Goal: Task Accomplishment & Management: Use online tool/utility

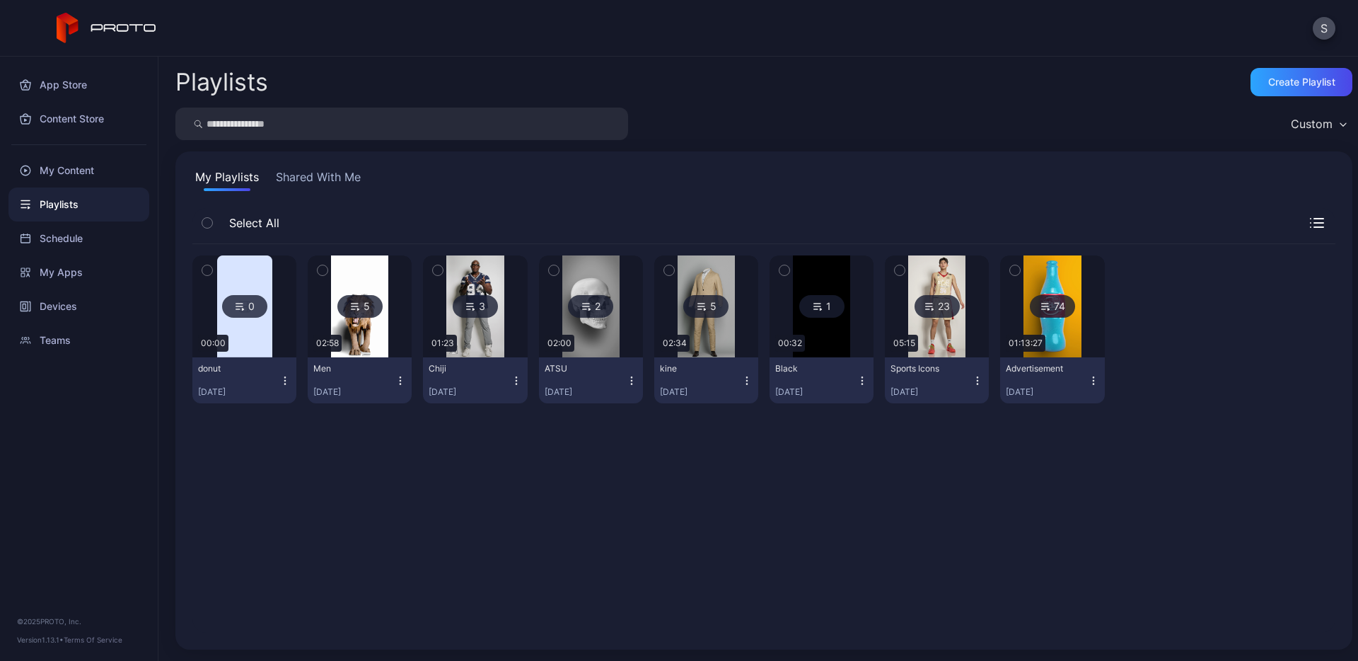
click at [762, 453] on div "0 00:00 donut [DATE] 5 02:58 Men [DATE] 3 01:23 Chiji [DATE] 2 02:00 ATSU [DATE…" at bounding box center [763, 438] width 1143 height 388
click at [895, 273] on icon "button" at bounding box center [900, 270] width 10 height 16
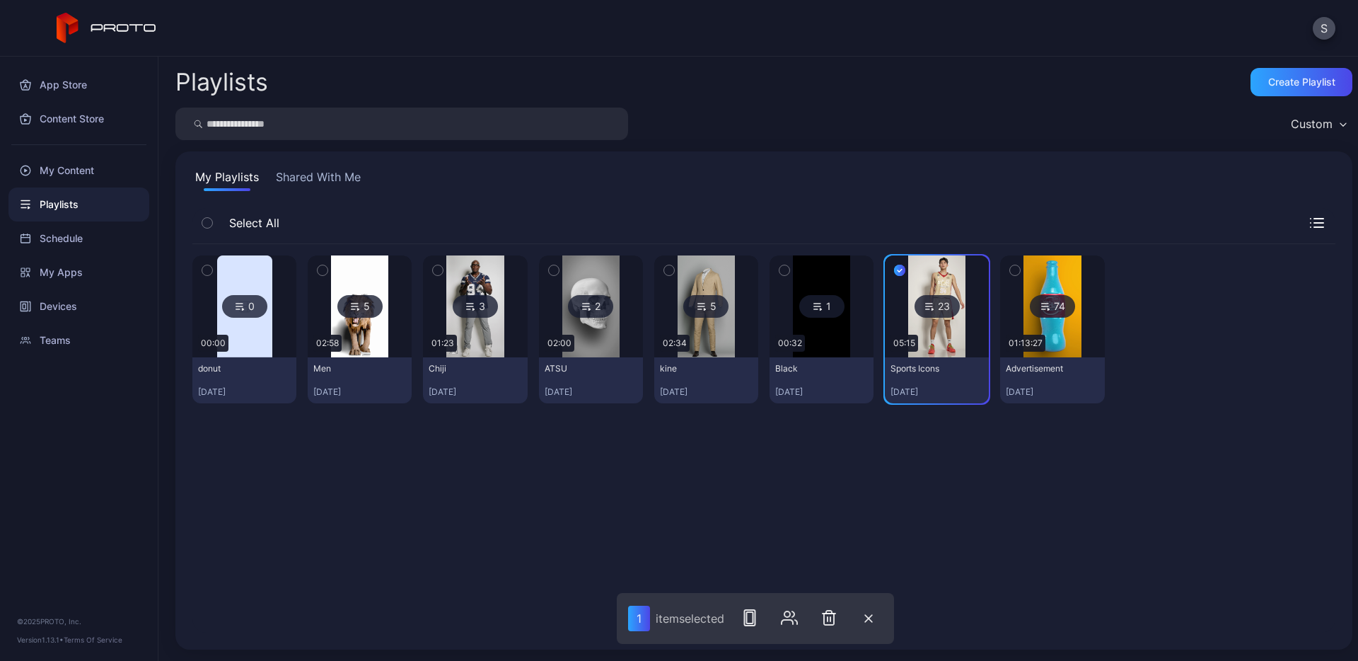
click at [760, 632] on div at bounding box center [789, 617] width 119 height 51
click at [750, 618] on icon "button" at bounding box center [749, 617] width 17 height 17
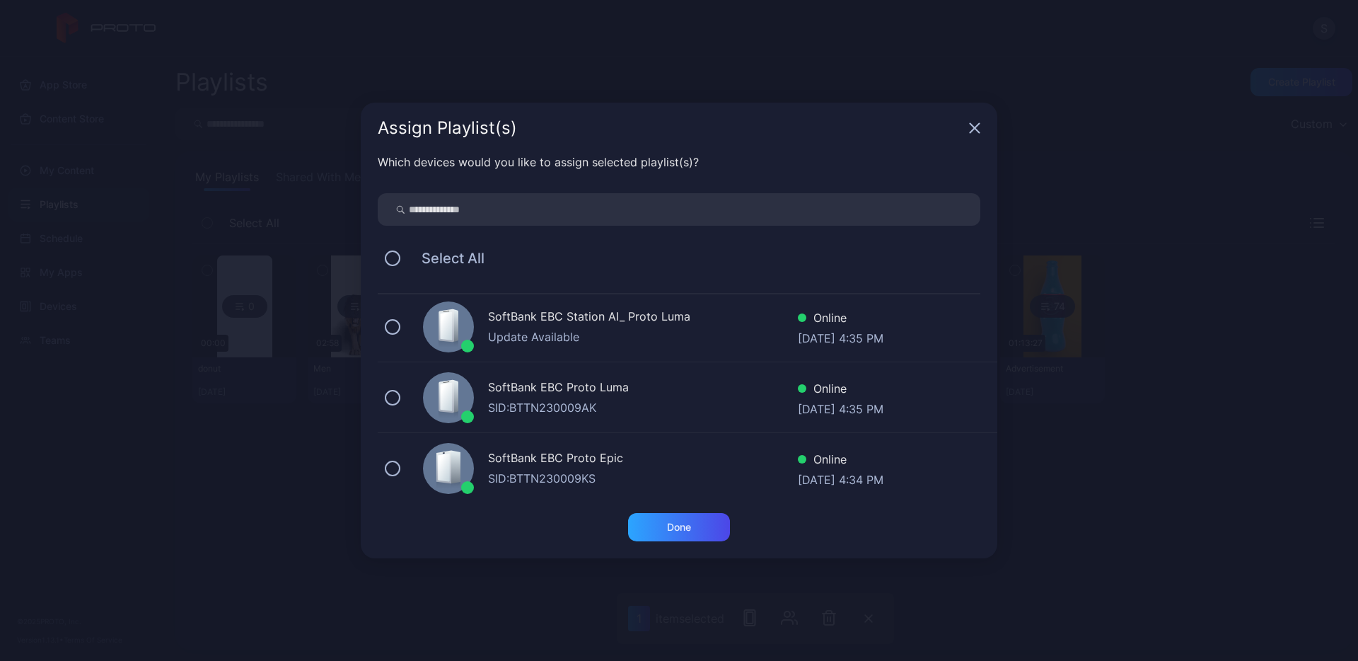
scroll to position [294, 0]
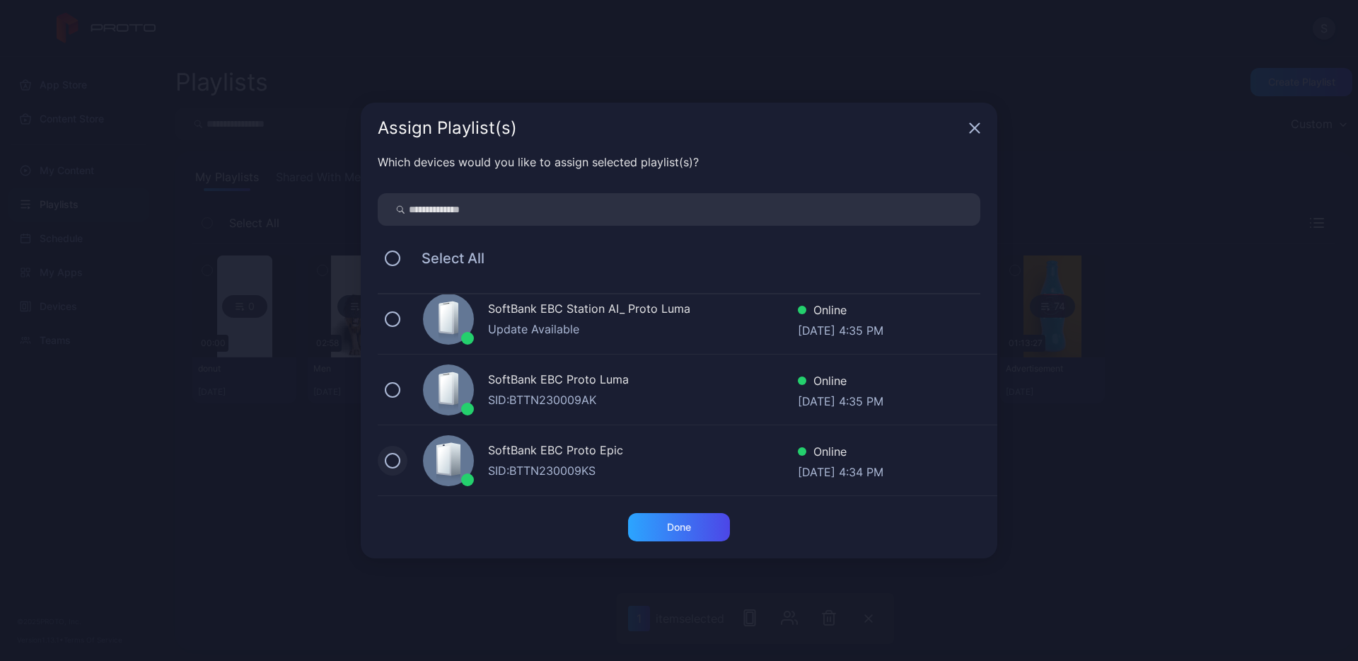
click at [393, 462] on button at bounding box center [393, 461] width 16 height 16
click at [680, 531] on div "Done" at bounding box center [679, 526] width 24 height 11
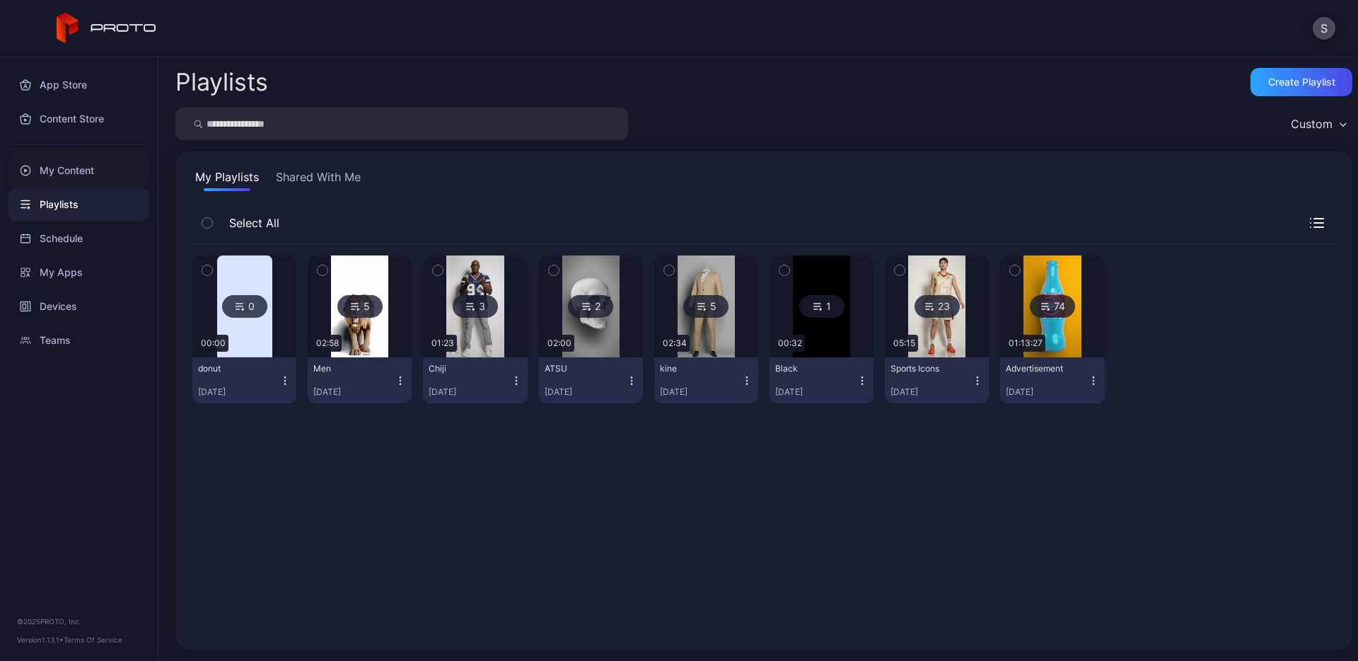
click at [64, 175] on div "My Content" at bounding box center [78, 170] width 141 height 34
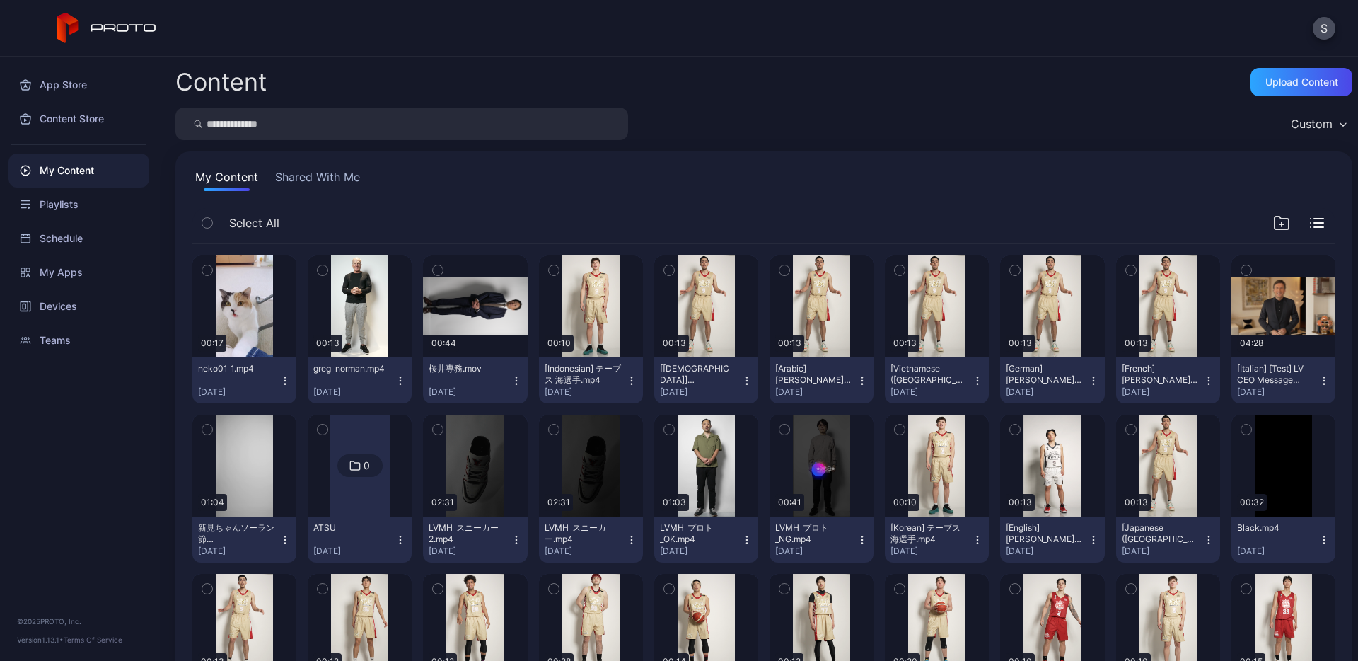
click at [667, 429] on icon "button" at bounding box center [669, 430] width 4 height 2
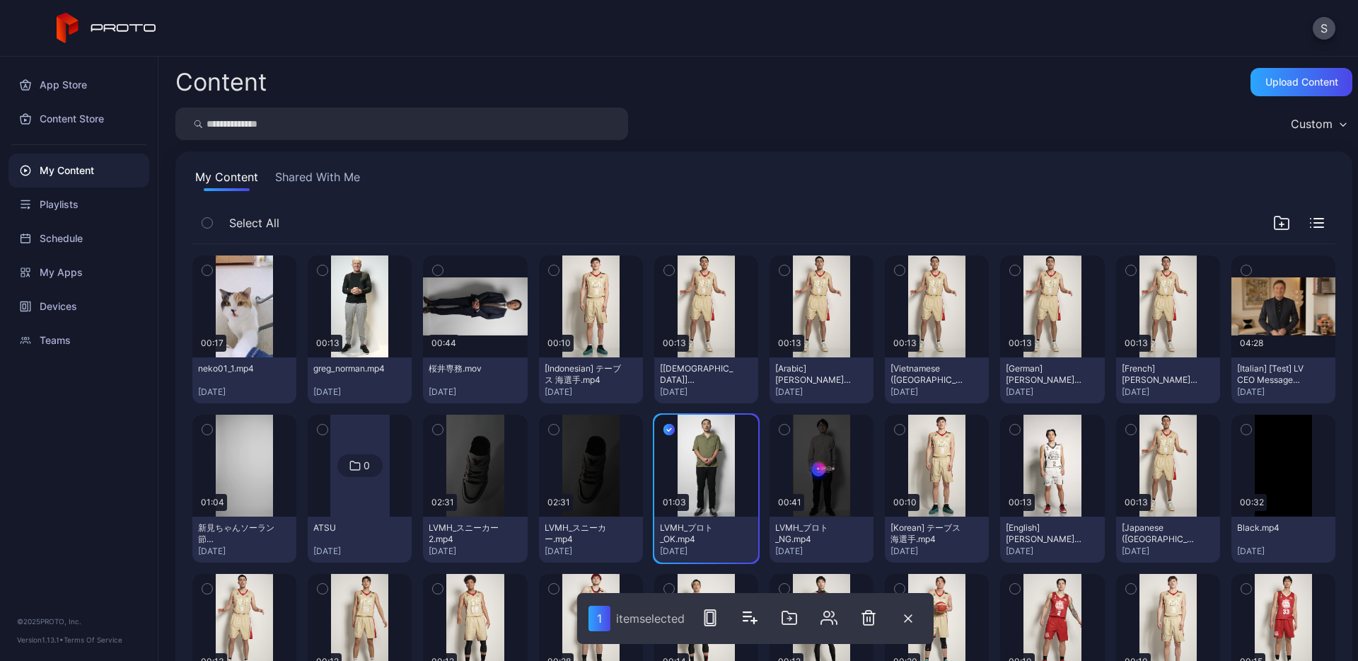
click at [779, 432] on icon "button" at bounding box center [784, 430] width 10 height 16
click at [1278, 83] on div "Upload Content" at bounding box center [1301, 81] width 73 height 11
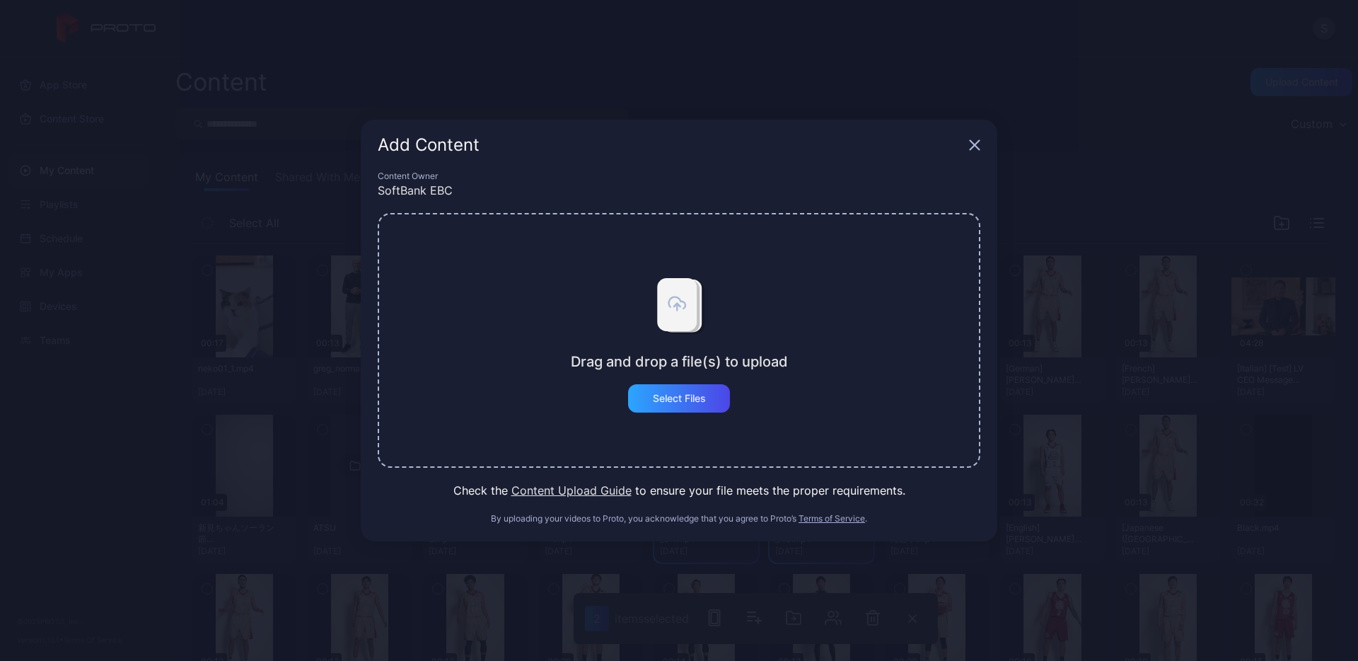
click at [977, 137] on div "Add Content" at bounding box center [679, 145] width 637 height 51
click at [982, 144] on div "Add Content" at bounding box center [679, 145] width 637 height 51
click at [976, 144] on icon "button" at bounding box center [974, 144] width 11 height 11
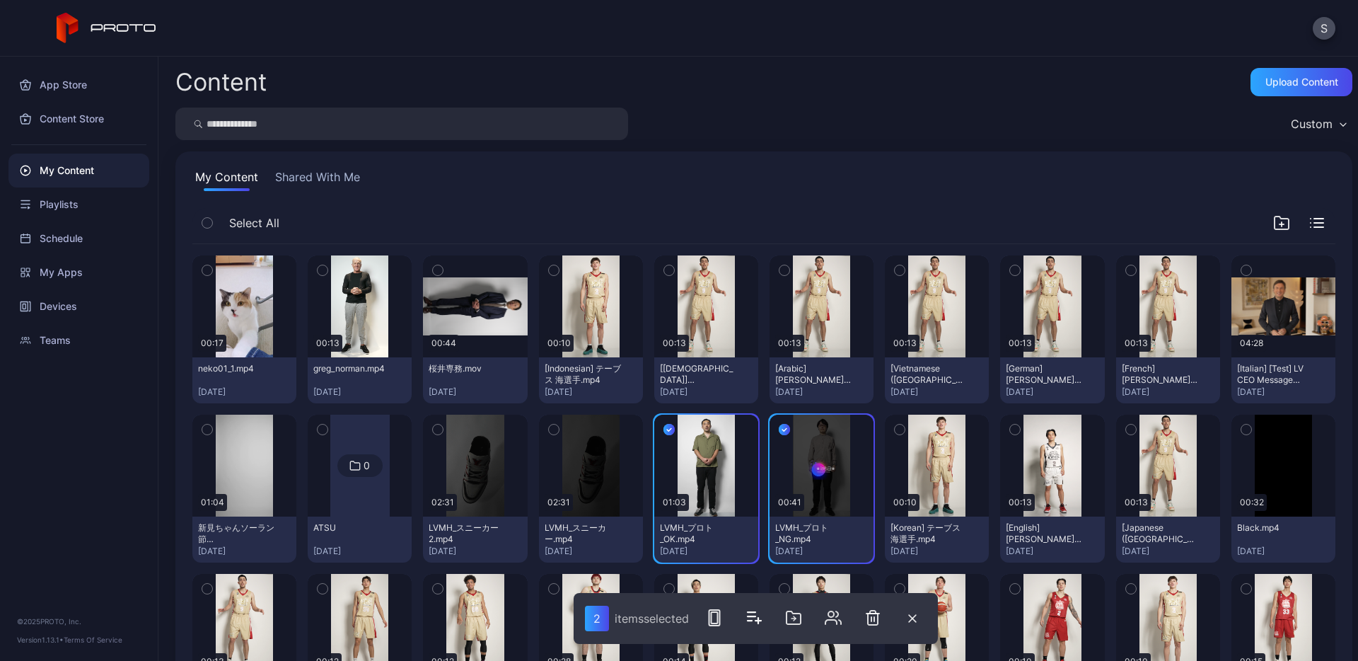
click at [438, 435] on icon "button" at bounding box center [438, 430] width 10 height 16
click at [549, 432] on icon "button" at bounding box center [554, 430] width 10 height 16
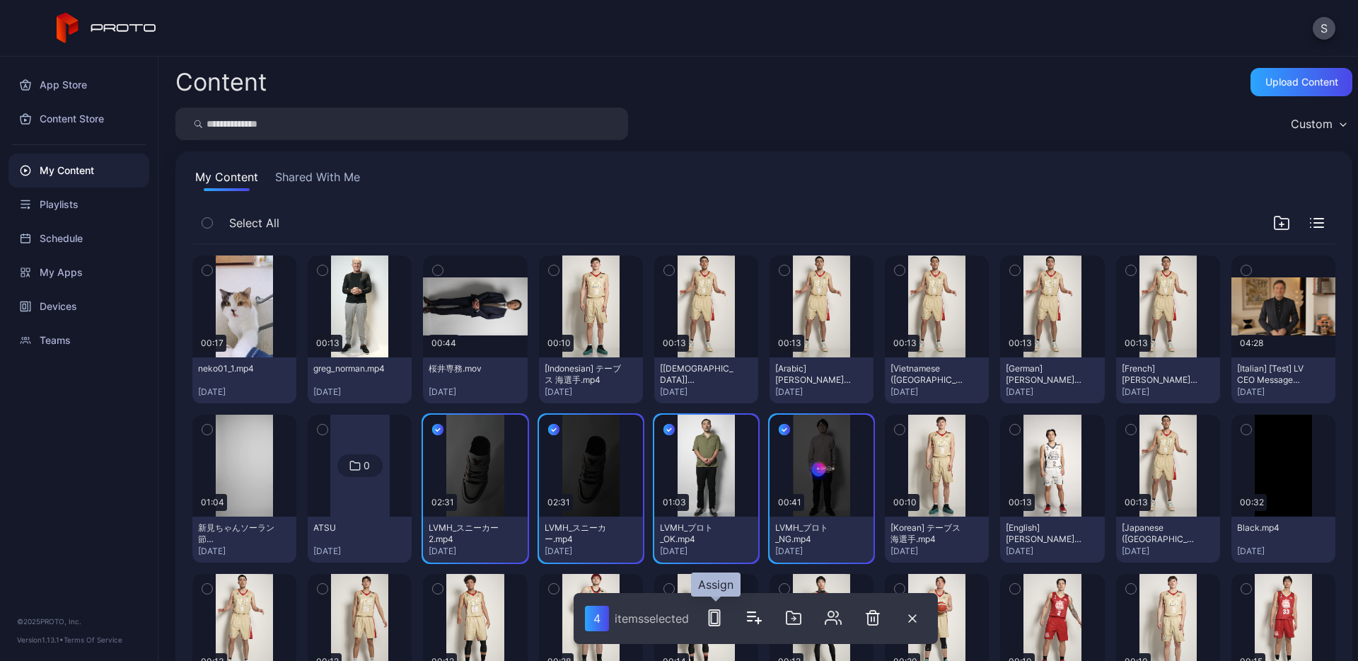
click at [718, 618] on icon "button" at bounding box center [714, 617] width 17 height 17
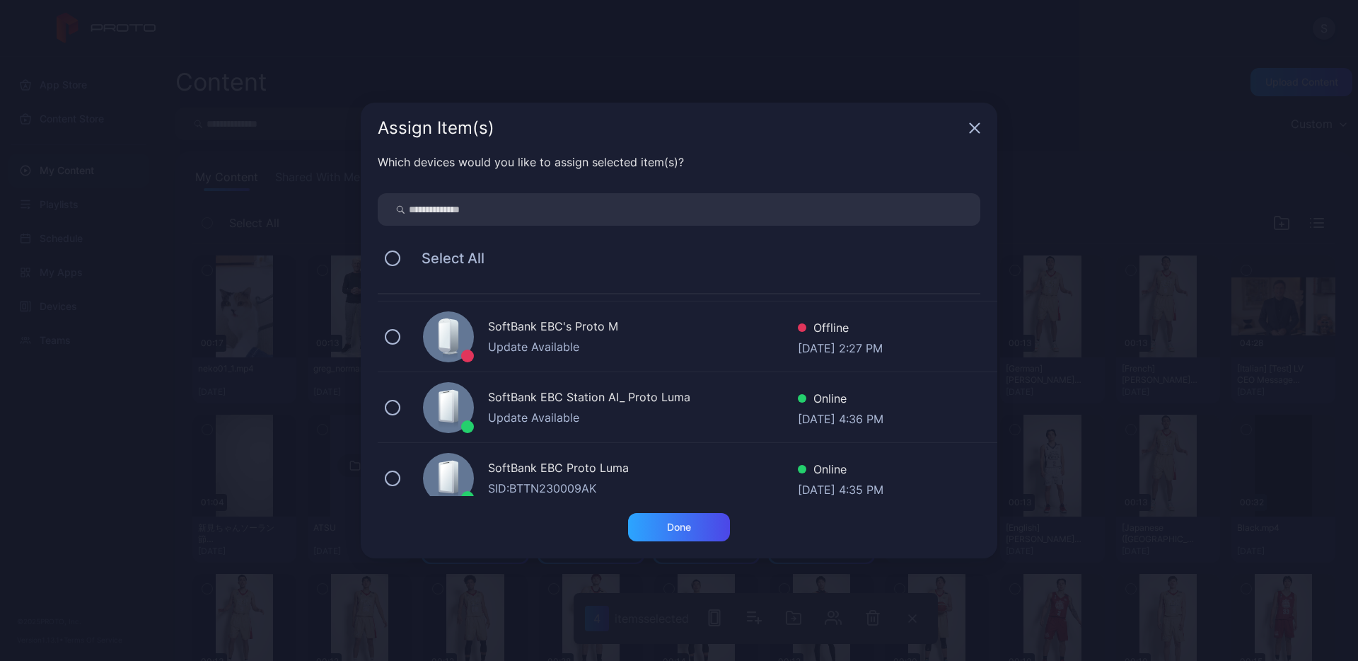
scroll to position [294, 0]
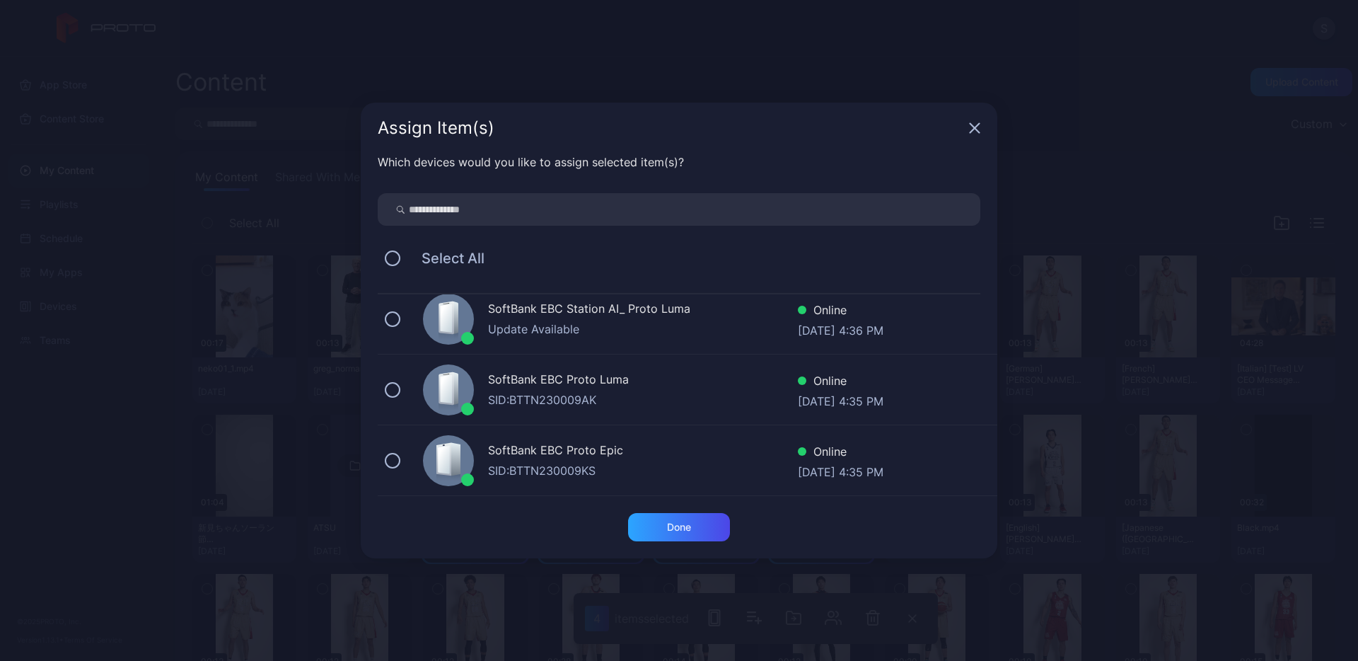
click at [569, 465] on div "SID: BTTN230009KS" at bounding box center [643, 470] width 310 height 17
click at [690, 523] on div "Done" at bounding box center [679, 526] width 24 height 11
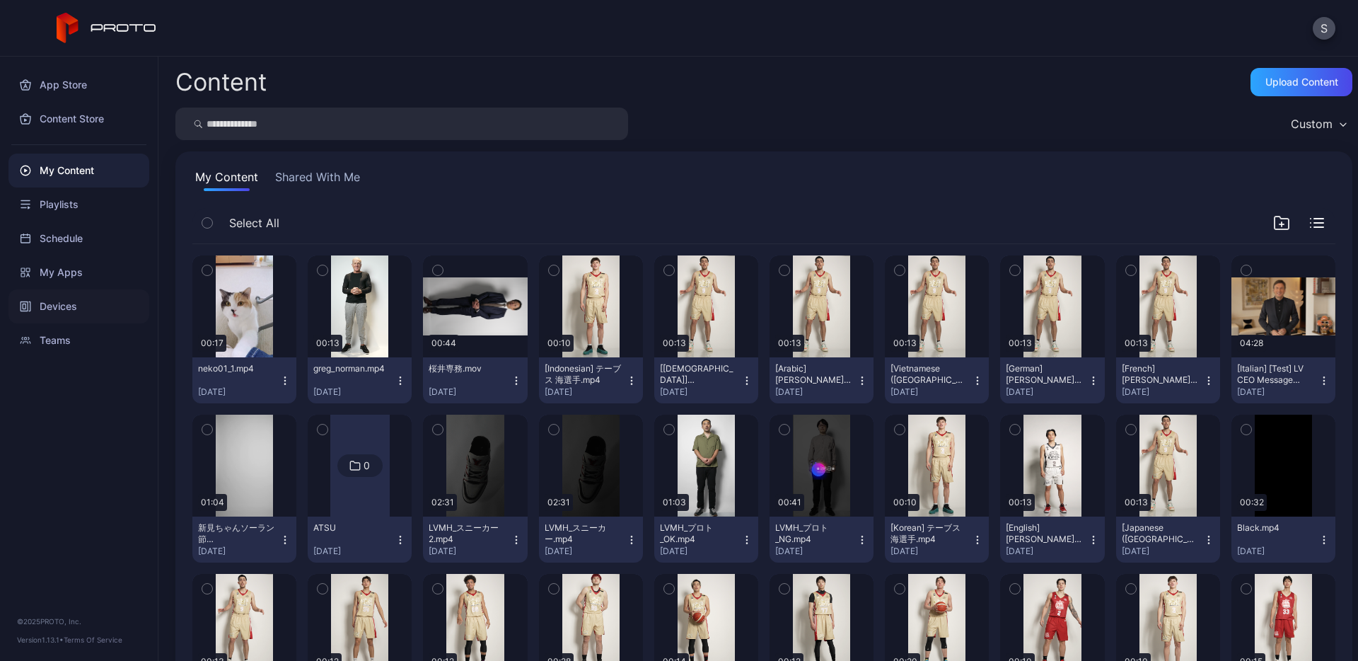
click at [57, 317] on div "Devices" at bounding box center [78, 306] width 141 height 34
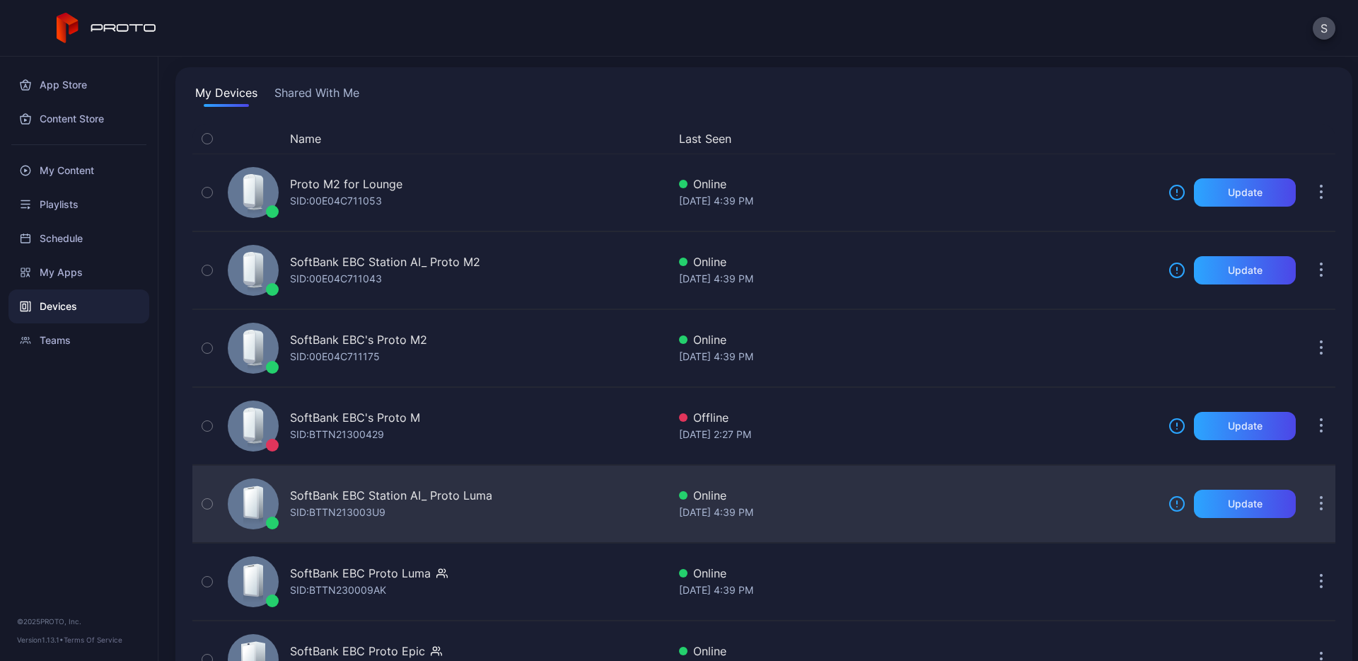
scroll to position [150, 0]
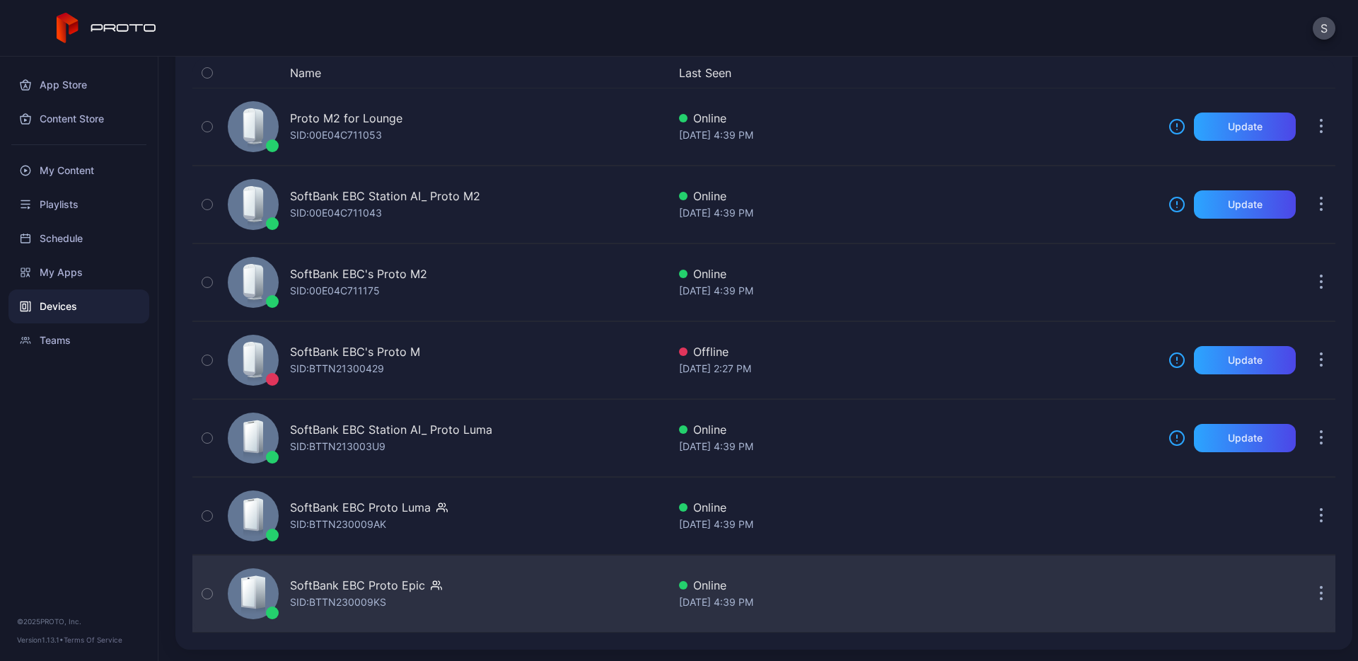
click at [344, 571] on div "SoftBank EBC Proto Epic SID: BTTN230009KS" at bounding box center [445, 593] width 446 height 71
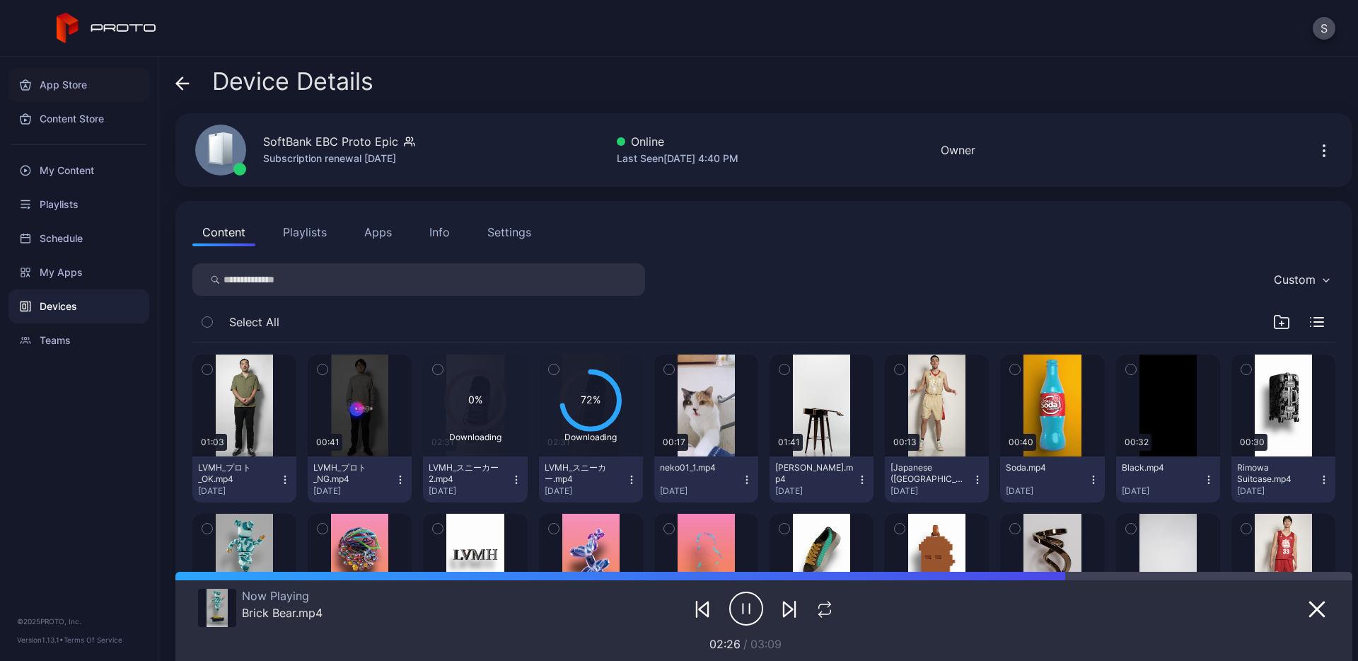
click at [88, 76] on div "App Store" at bounding box center [78, 85] width 141 height 34
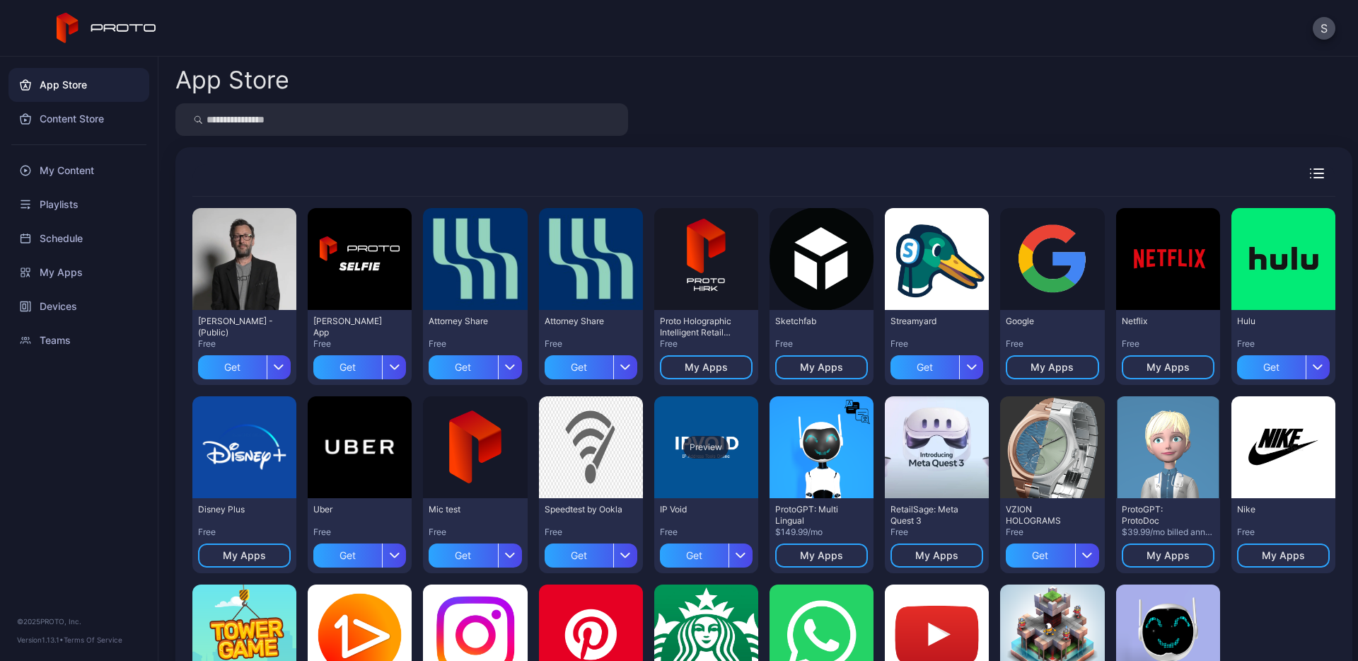
scroll to position [140, 0]
